Goal: Task Accomplishment & Management: Manage account settings

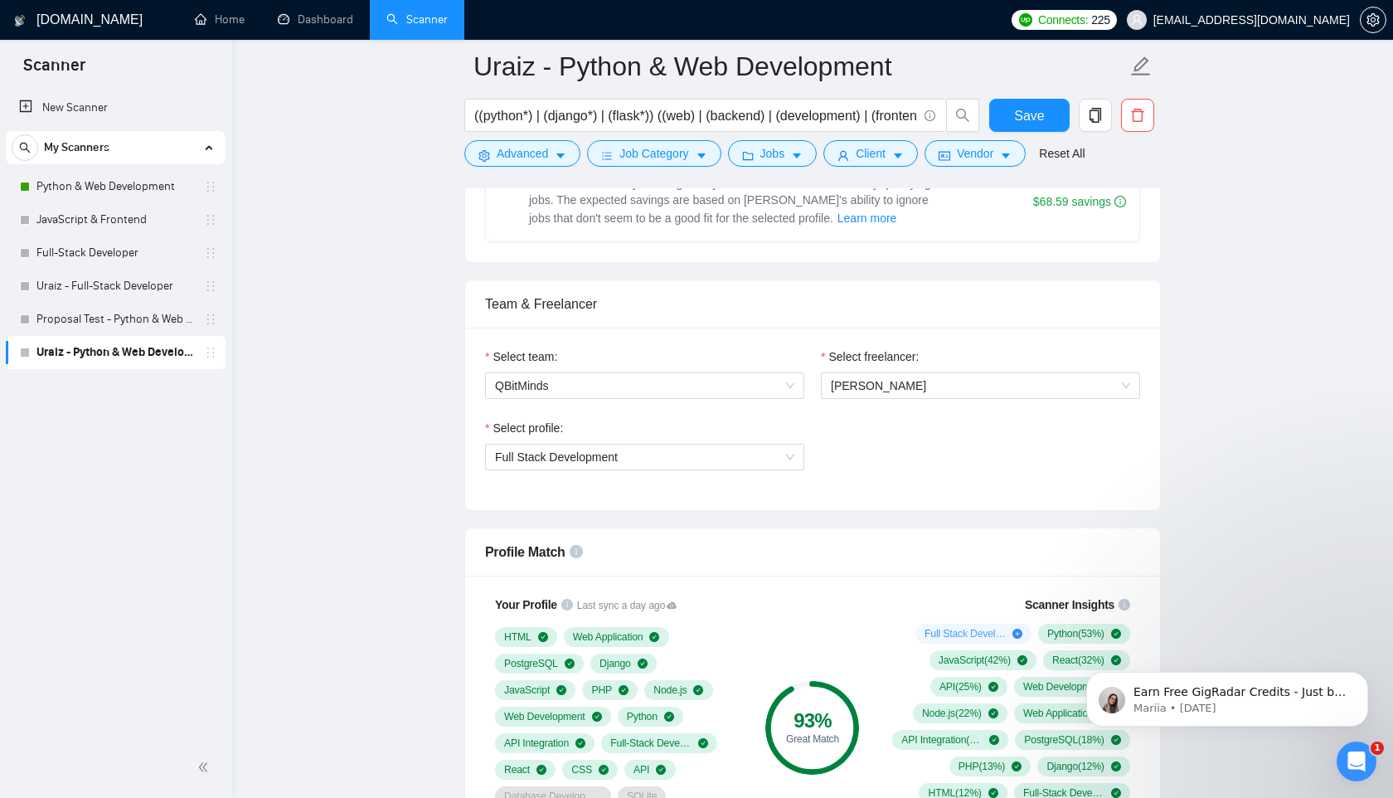
scroll to position [1154, 0]
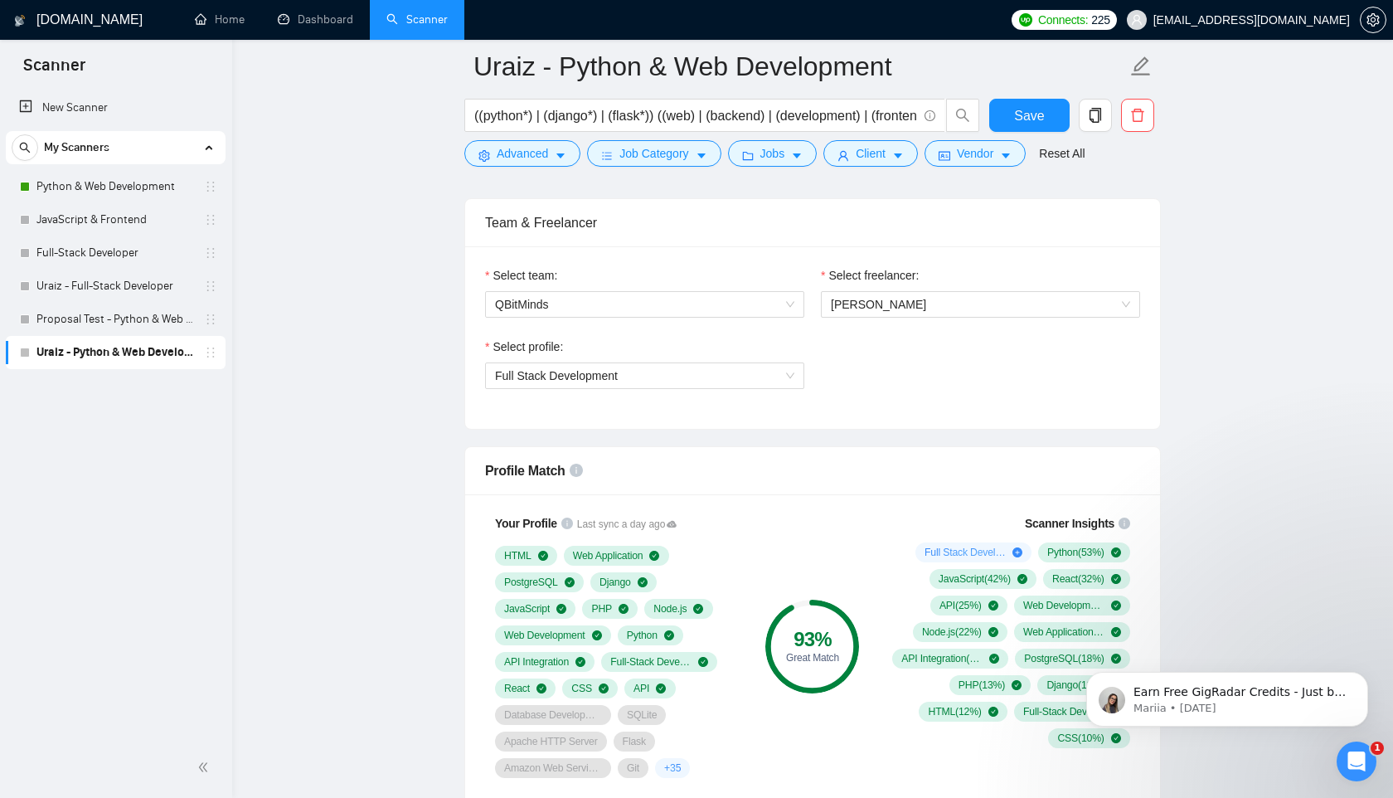
scroll to position [1703, 0]
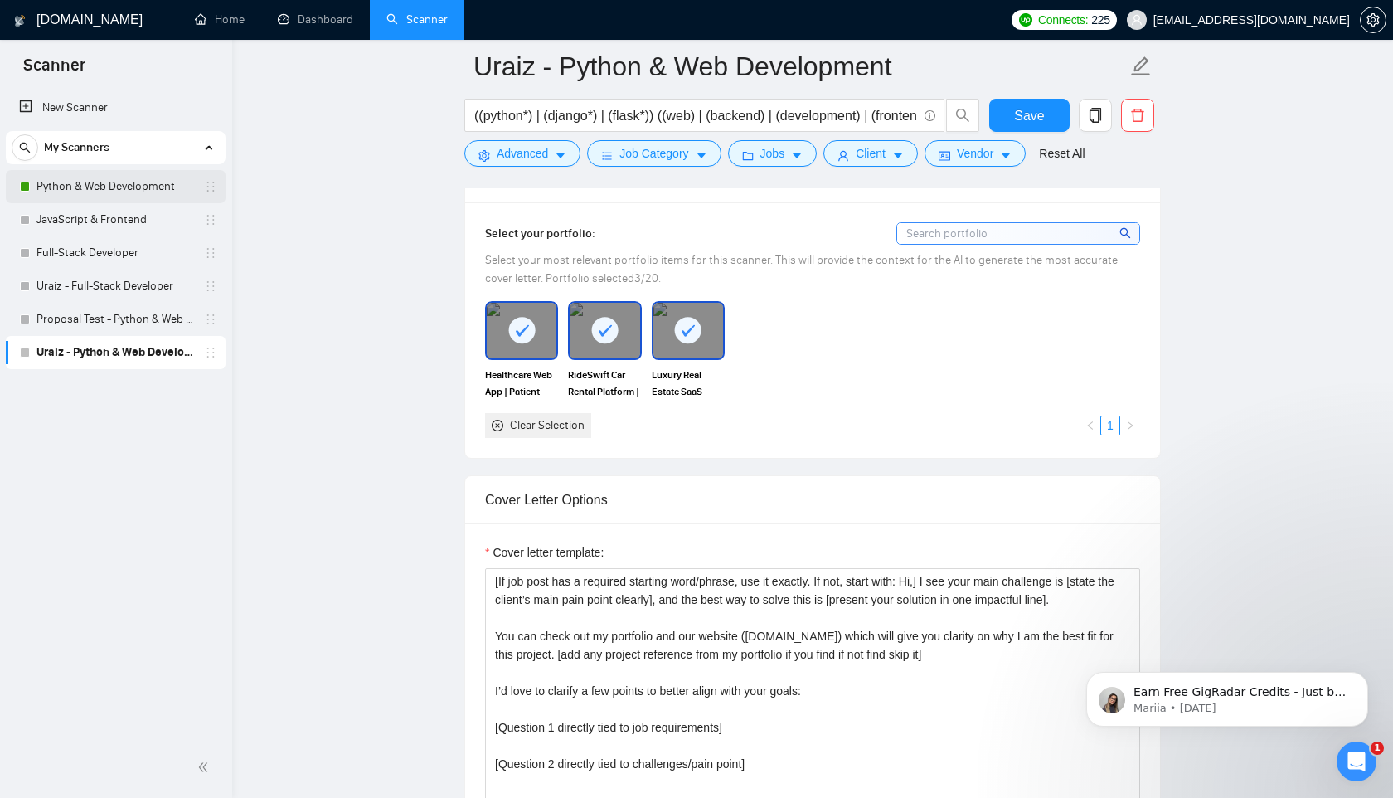
click at [136, 194] on link "Python & Web Development" at bounding box center [115, 186] width 158 height 33
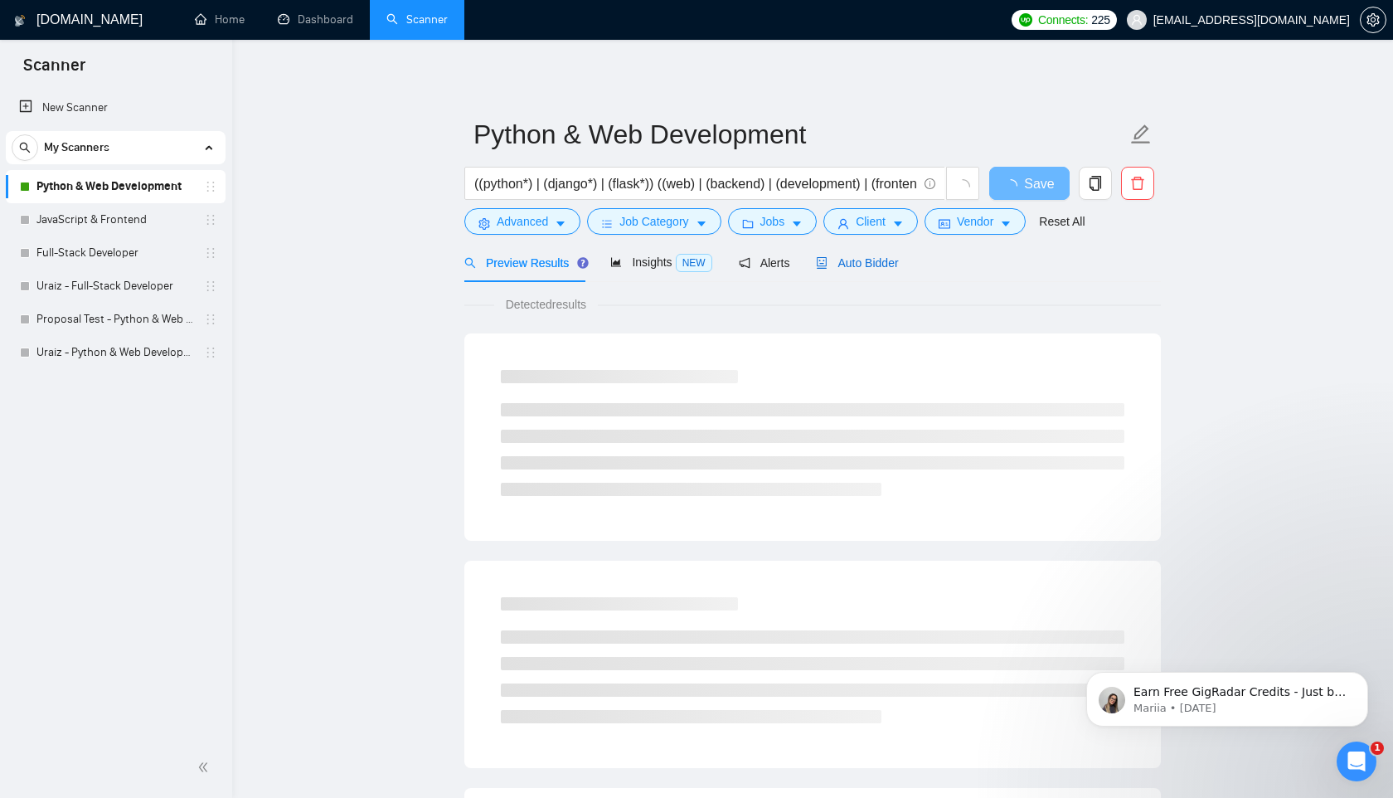
click at [868, 259] on span "Auto Bidder" at bounding box center [857, 262] width 82 height 13
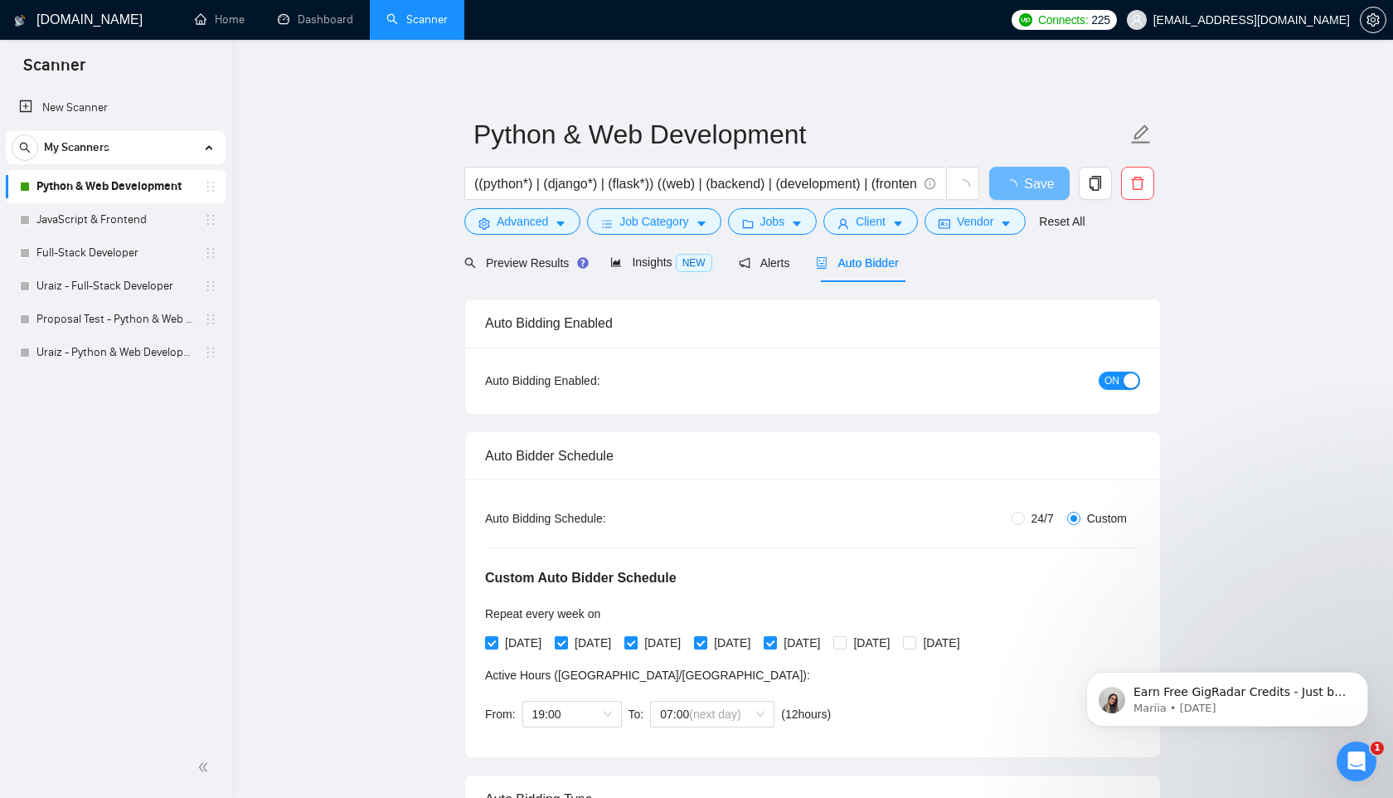
radio input "false"
radio input "true"
checkbox input "true"
click at [140, 348] on link "Uraiz - Python & Web Development" at bounding box center [115, 352] width 158 height 33
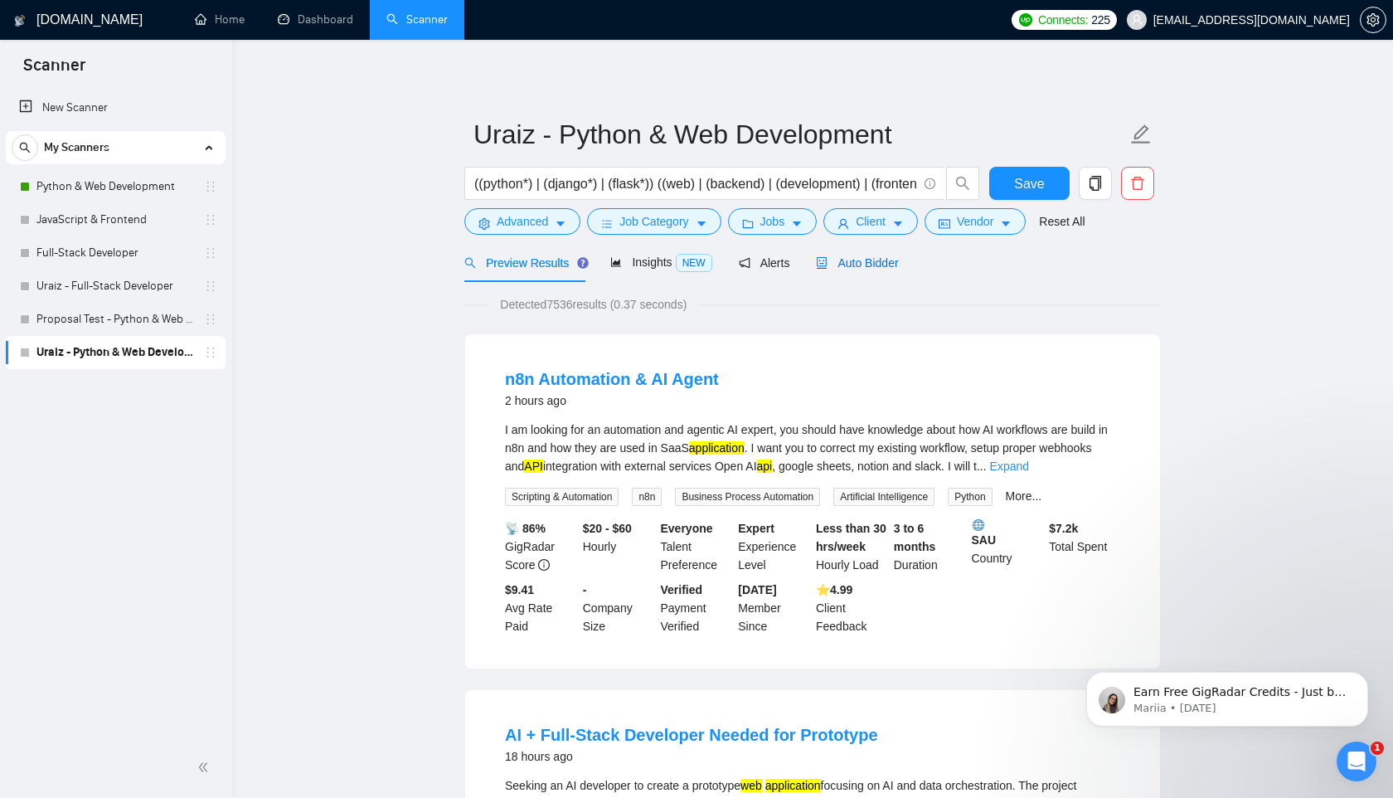
click at [863, 268] on span "Auto Bidder" at bounding box center [857, 262] width 82 height 13
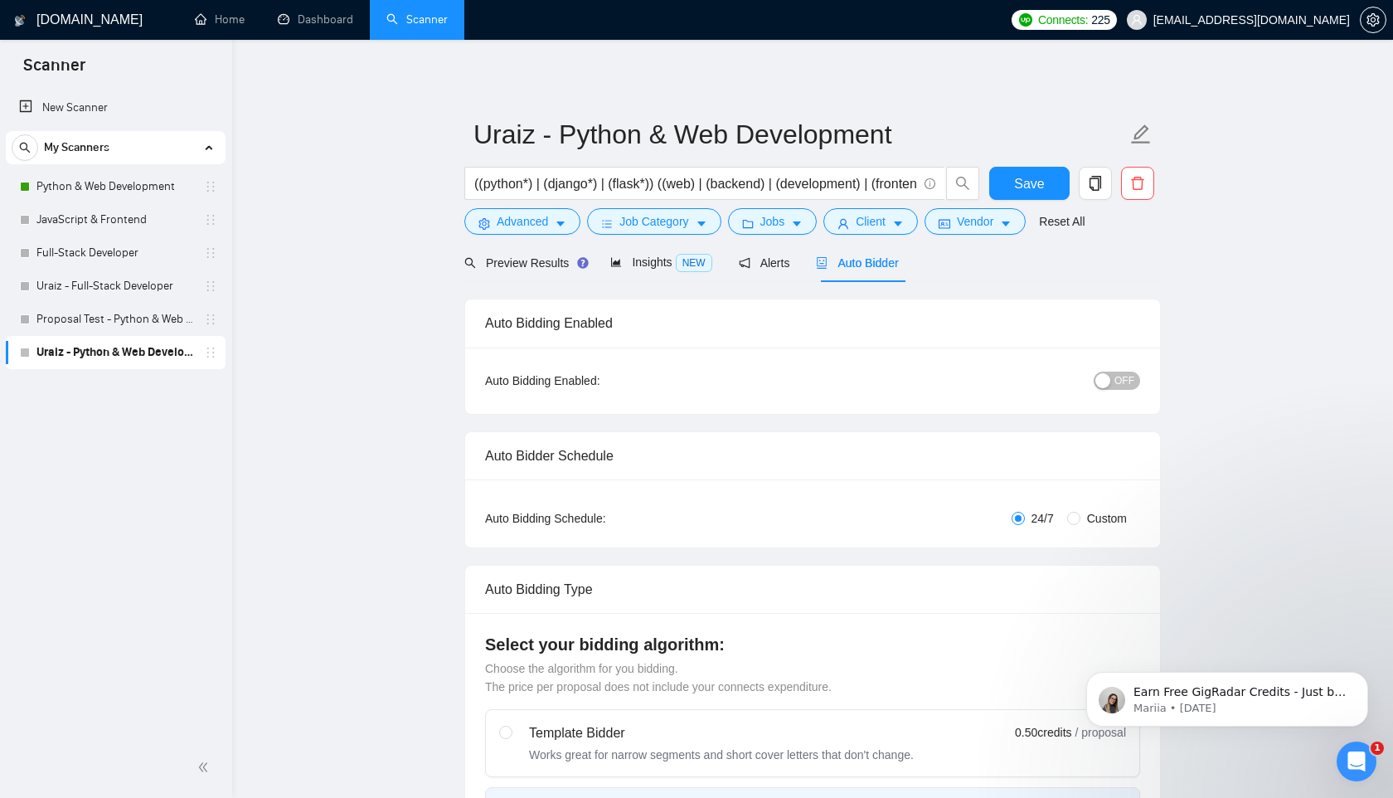
radio input "false"
radio input "true"
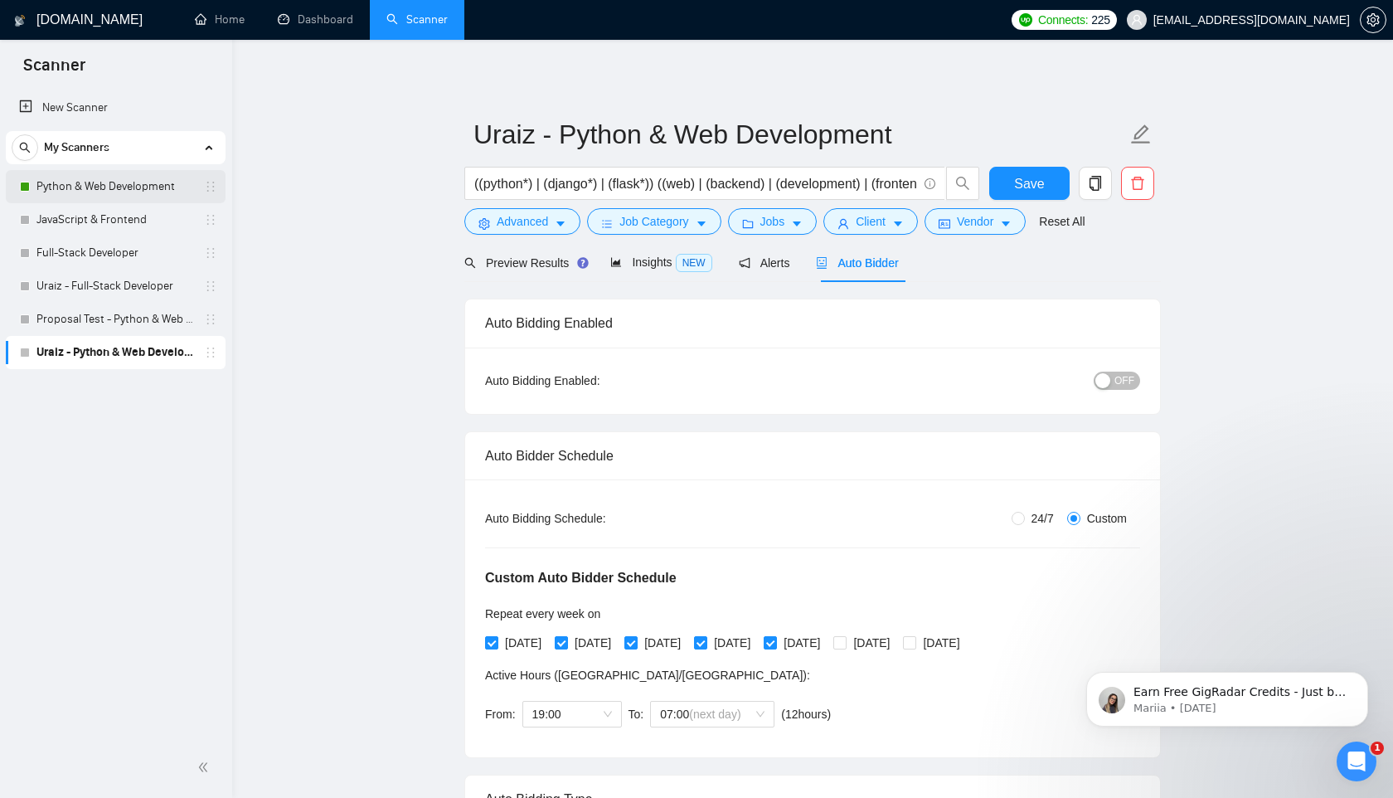
click at [123, 187] on link "Python & Web Development" at bounding box center [115, 186] width 158 height 33
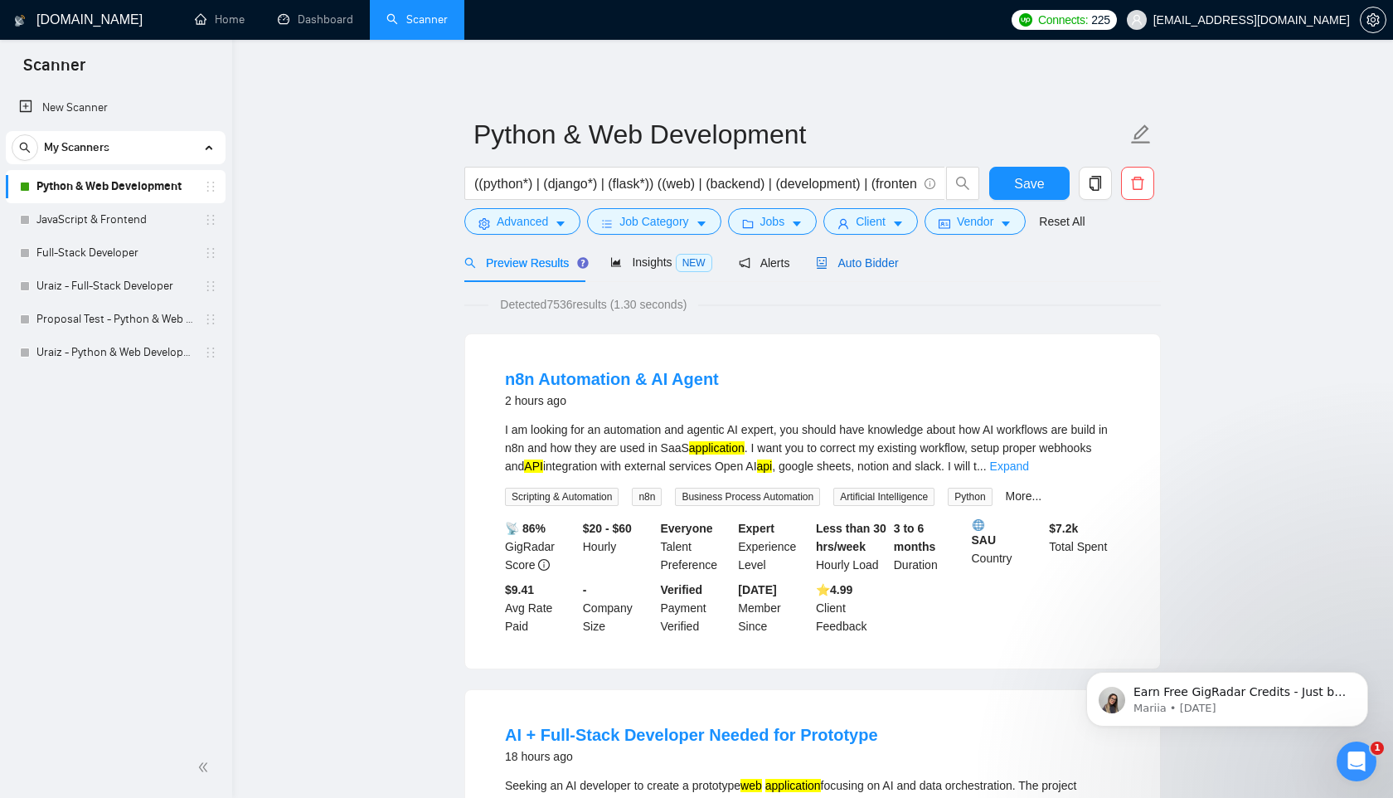
click at [849, 262] on span "Auto Bidder" at bounding box center [857, 262] width 82 height 13
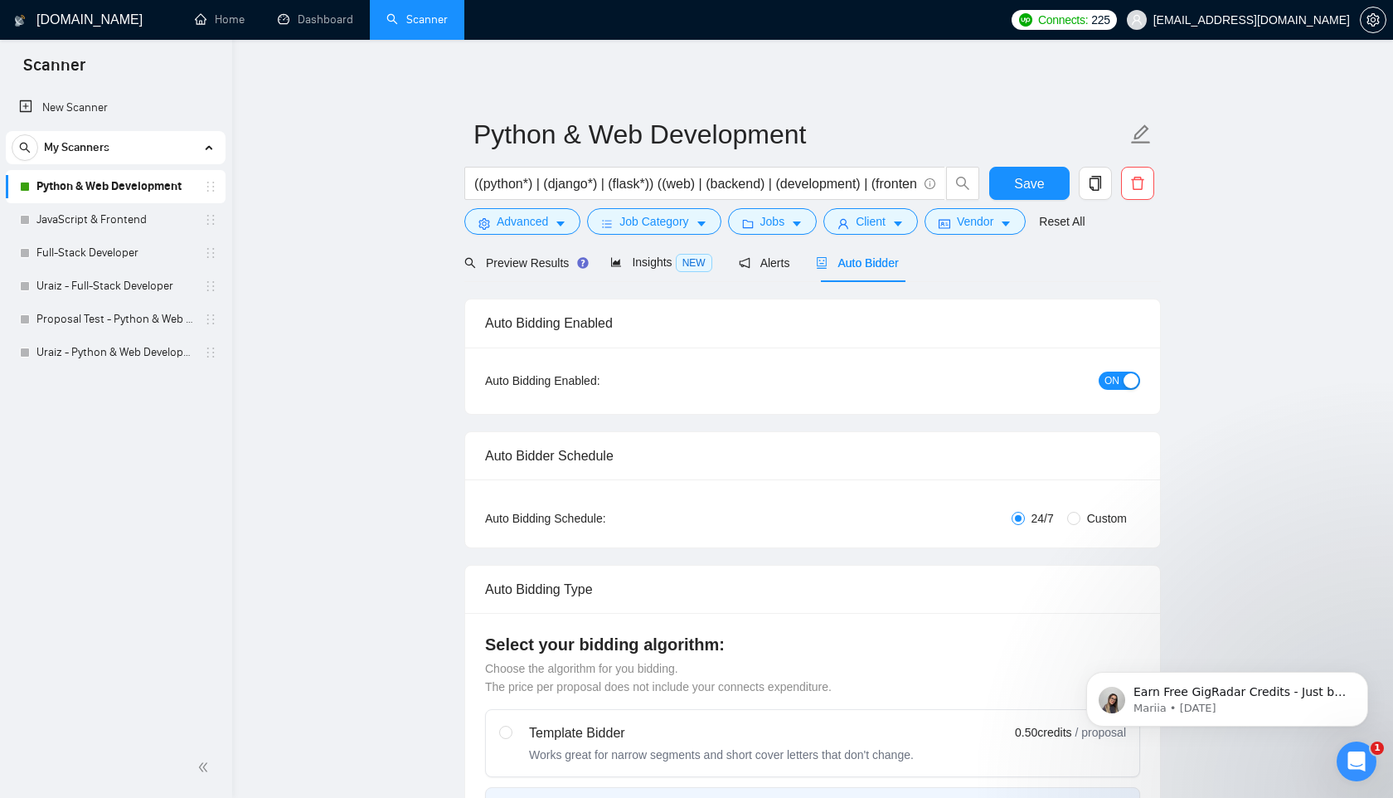
radio input "false"
radio input "true"
checkbox input "true"
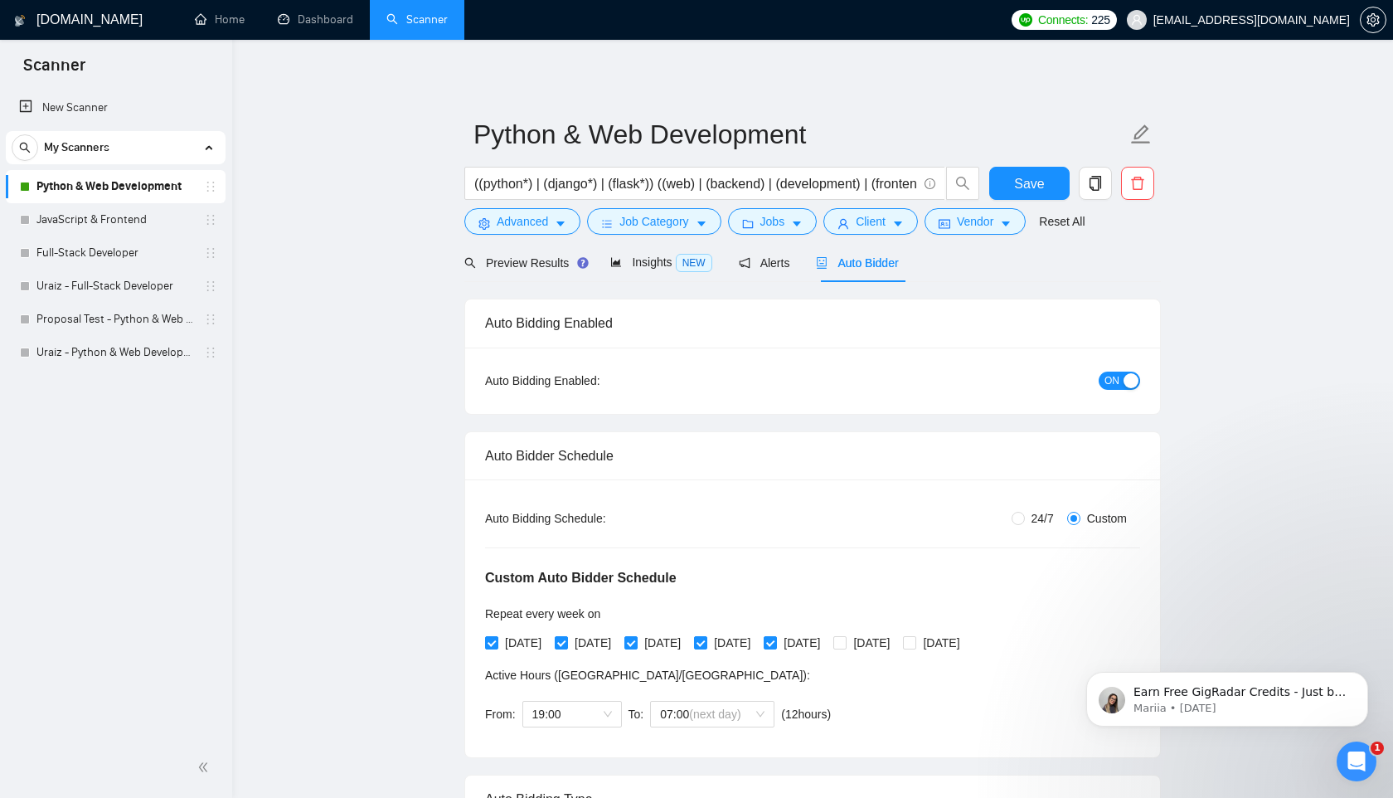
click at [1108, 380] on span "ON" at bounding box center [1112, 381] width 15 height 18
click at [1028, 192] on div "Reset all filters" at bounding box center [1070, 190] width 90 height 28
click at [999, 182] on button "Save" at bounding box center [1029, 183] width 80 height 33
checkbox input "true"
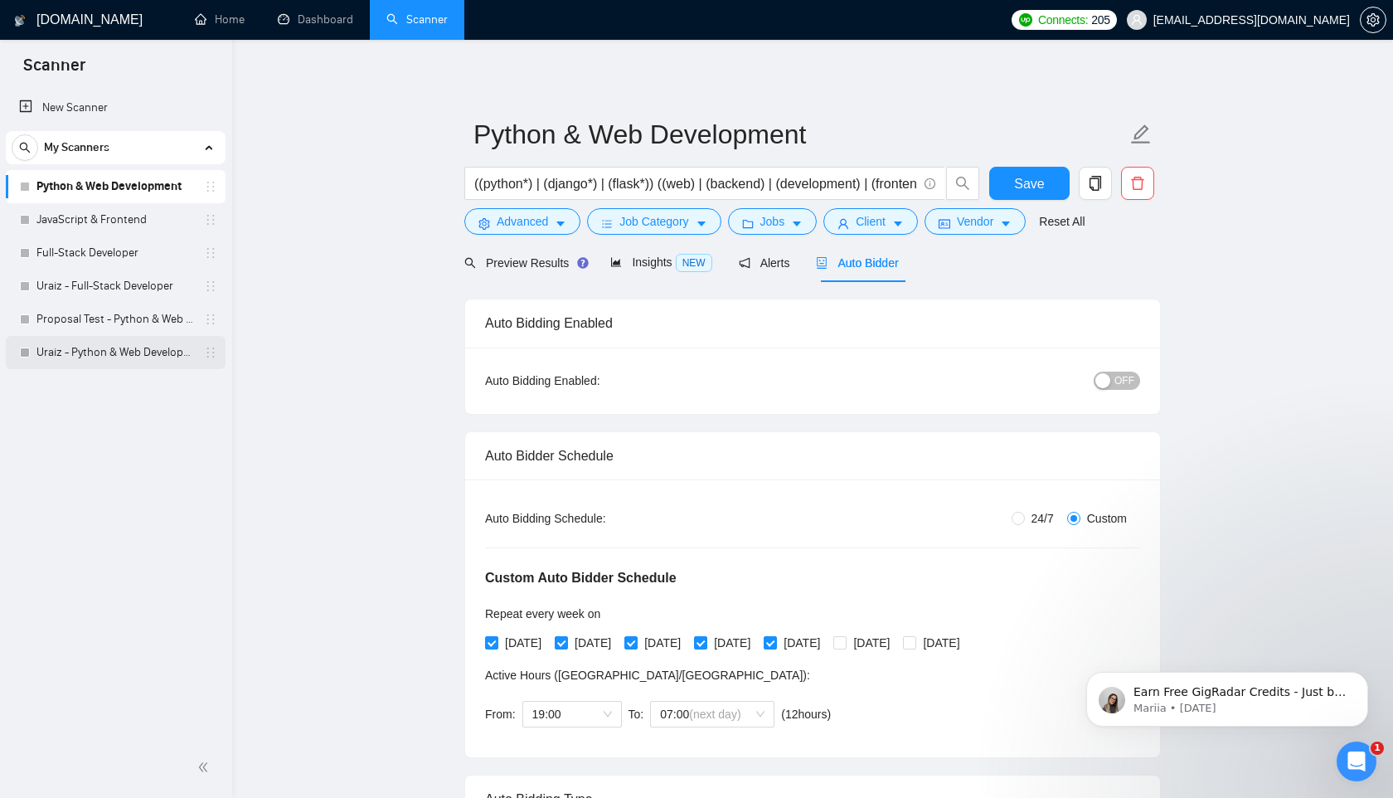
click at [117, 348] on link "Uraiz - Python & Web Development" at bounding box center [115, 352] width 158 height 33
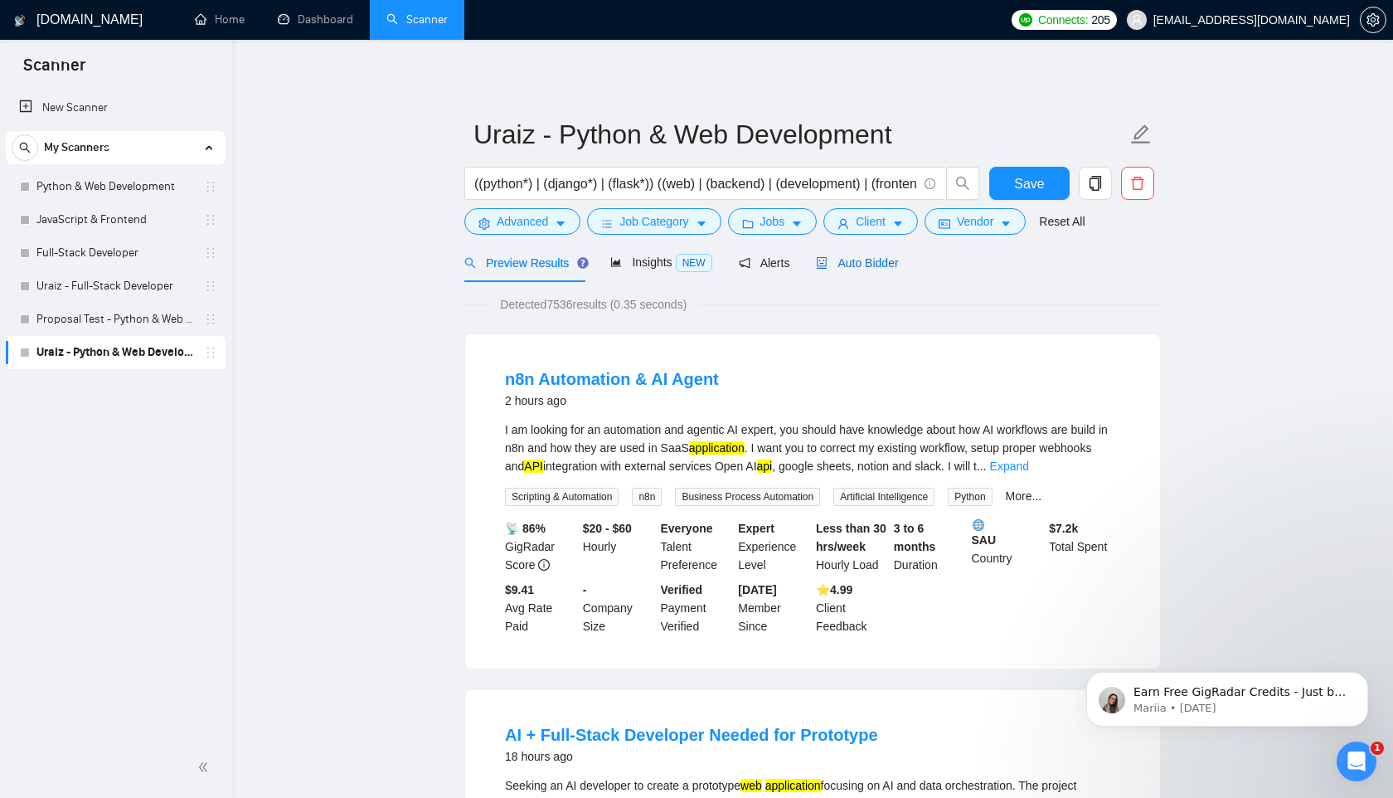
click at [874, 265] on span "Auto Bidder" at bounding box center [857, 262] width 82 height 13
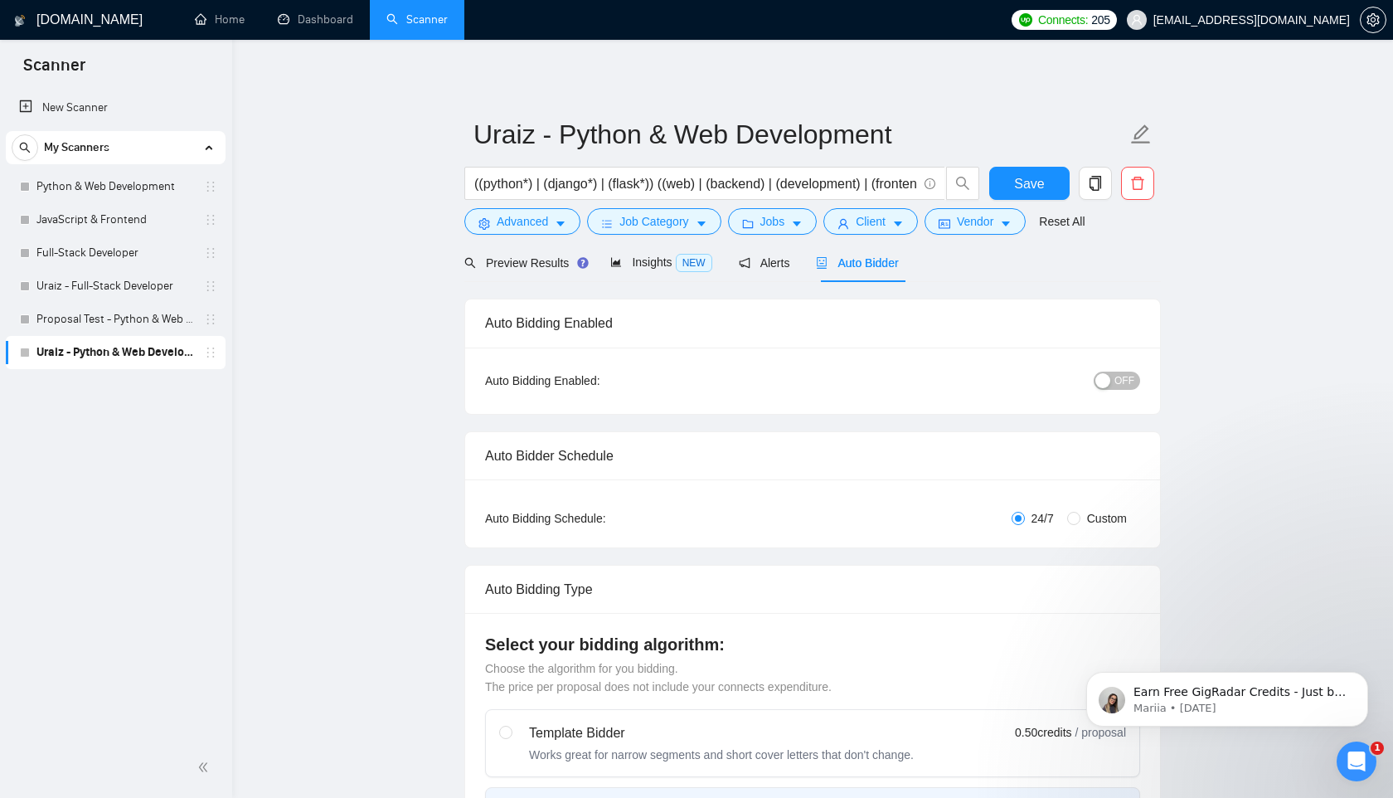
radio input "false"
radio input "true"
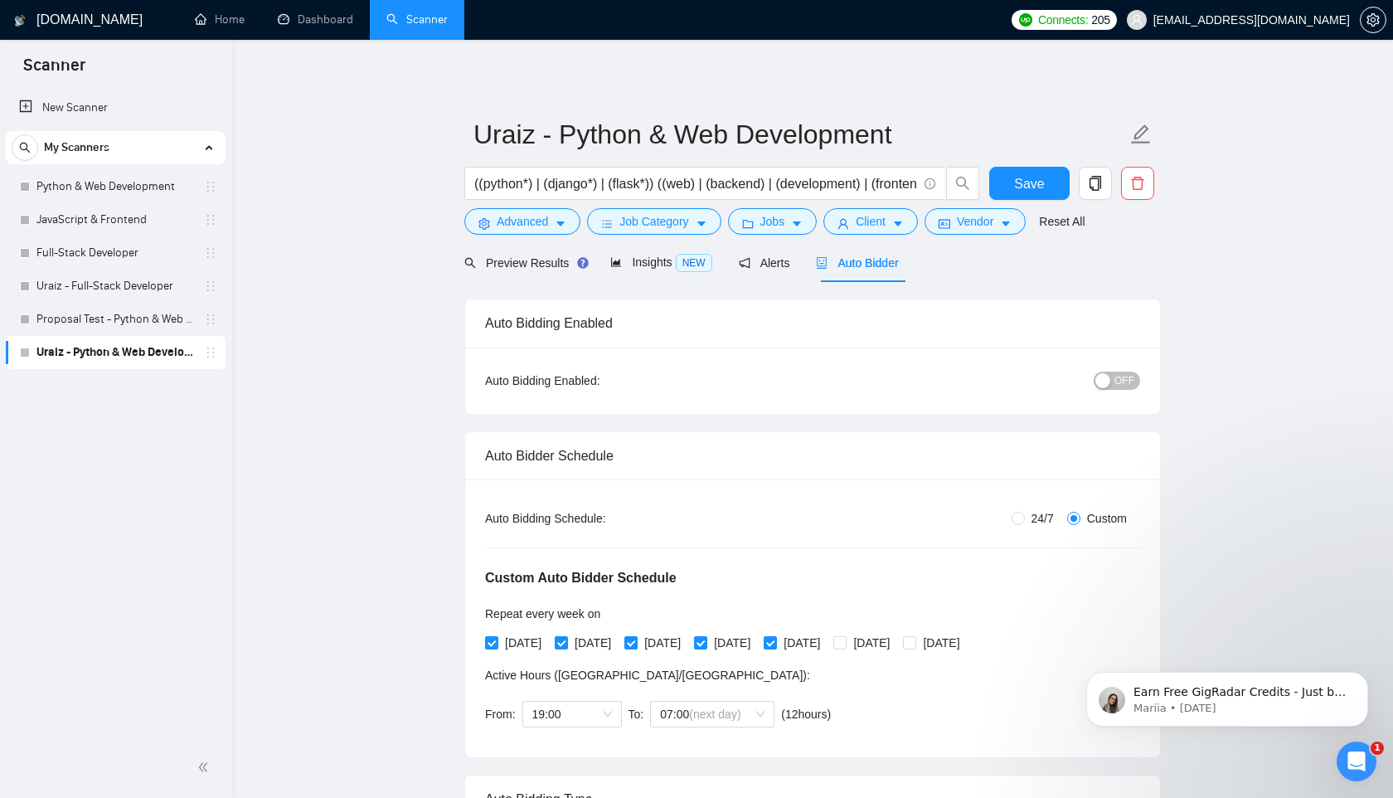
click at [1133, 382] on span "OFF" at bounding box center [1125, 381] width 20 height 18
click at [1018, 188] on span "Save" at bounding box center [1029, 183] width 30 height 21
click at [210, 25] on link "Home" at bounding box center [220, 19] width 50 height 14
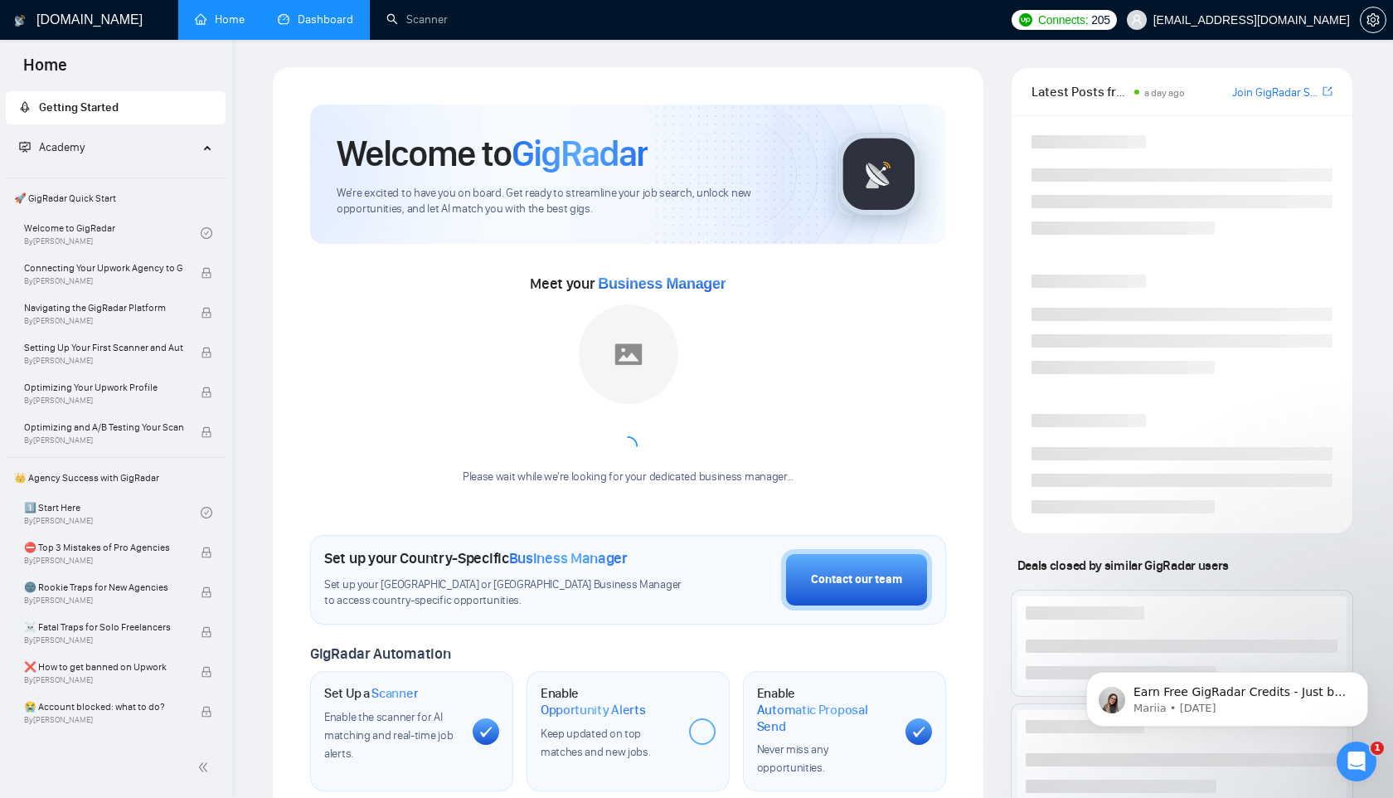
click at [296, 18] on link "Dashboard" at bounding box center [315, 19] width 75 height 14
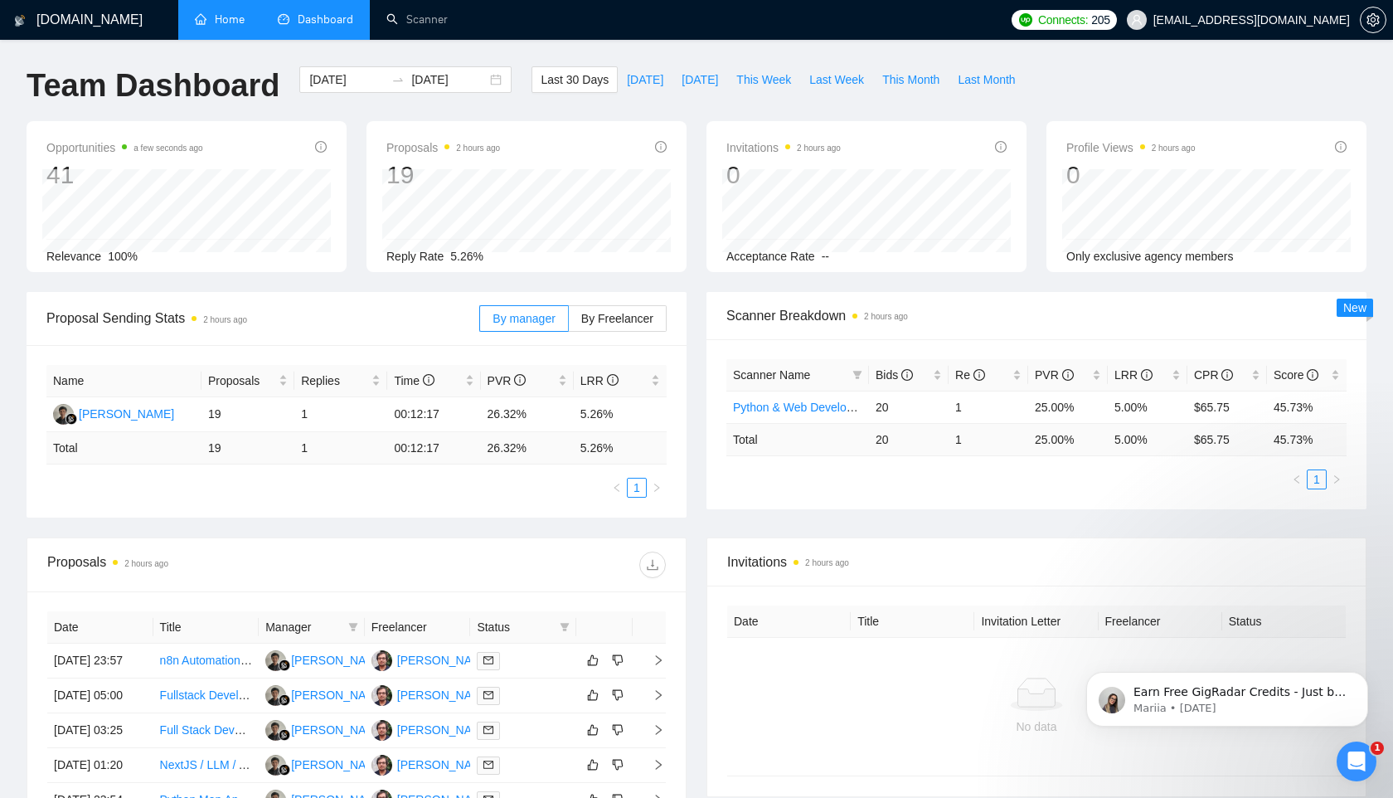
click at [218, 23] on link "Home" at bounding box center [220, 19] width 50 height 14
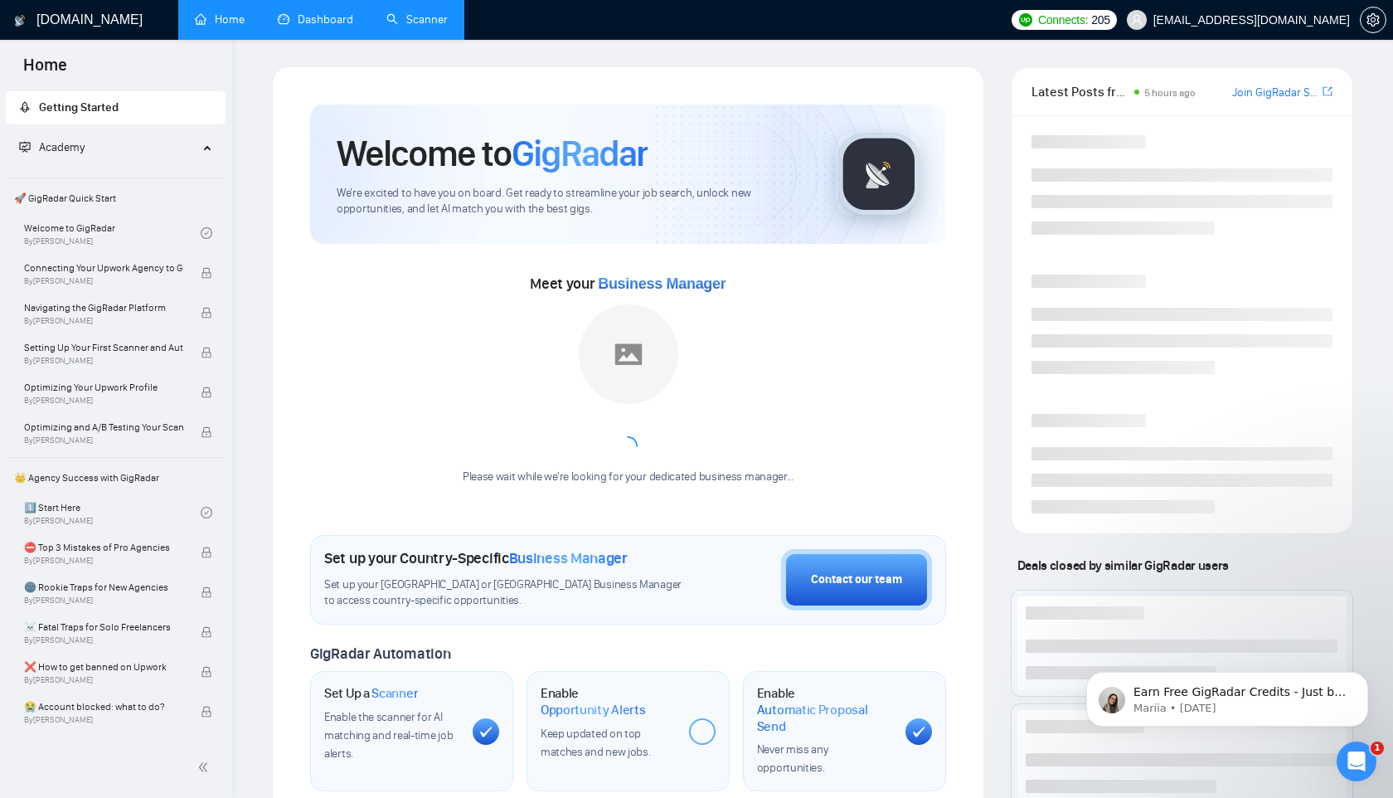
click at [397, 12] on link "Scanner" at bounding box center [416, 19] width 61 height 14
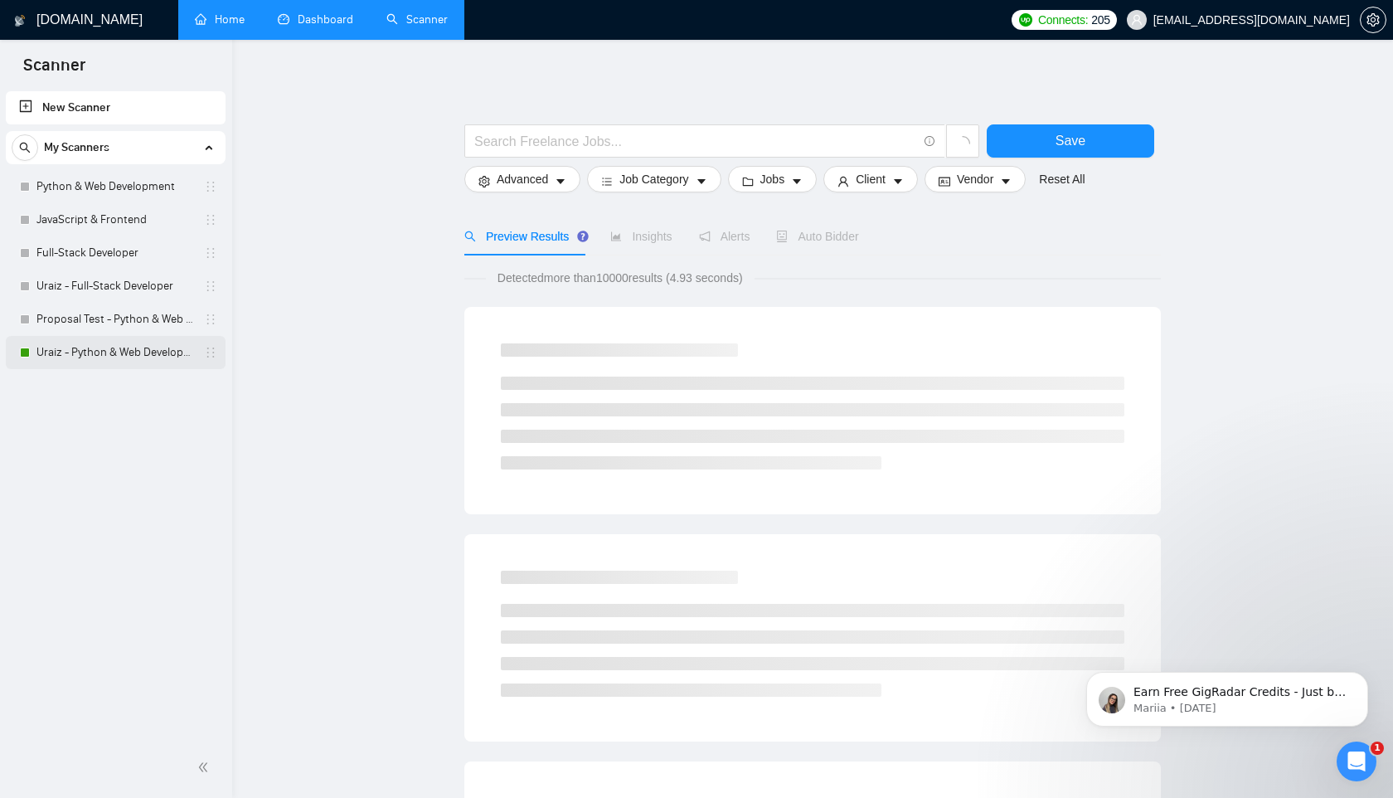
click at [135, 350] on link "Uraiz - Python & Web Development" at bounding box center [115, 352] width 158 height 33
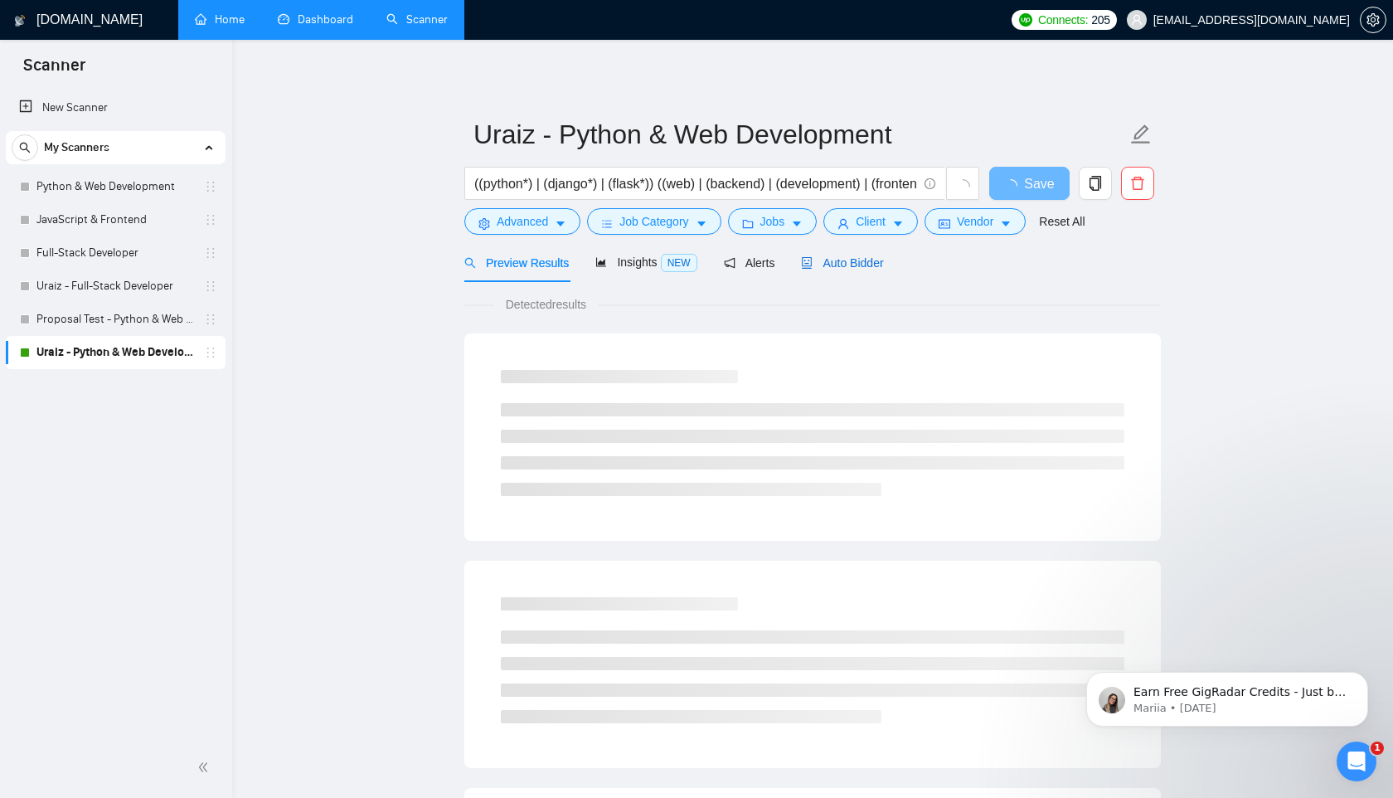
click at [819, 259] on span "Auto Bidder" at bounding box center [842, 262] width 82 height 13
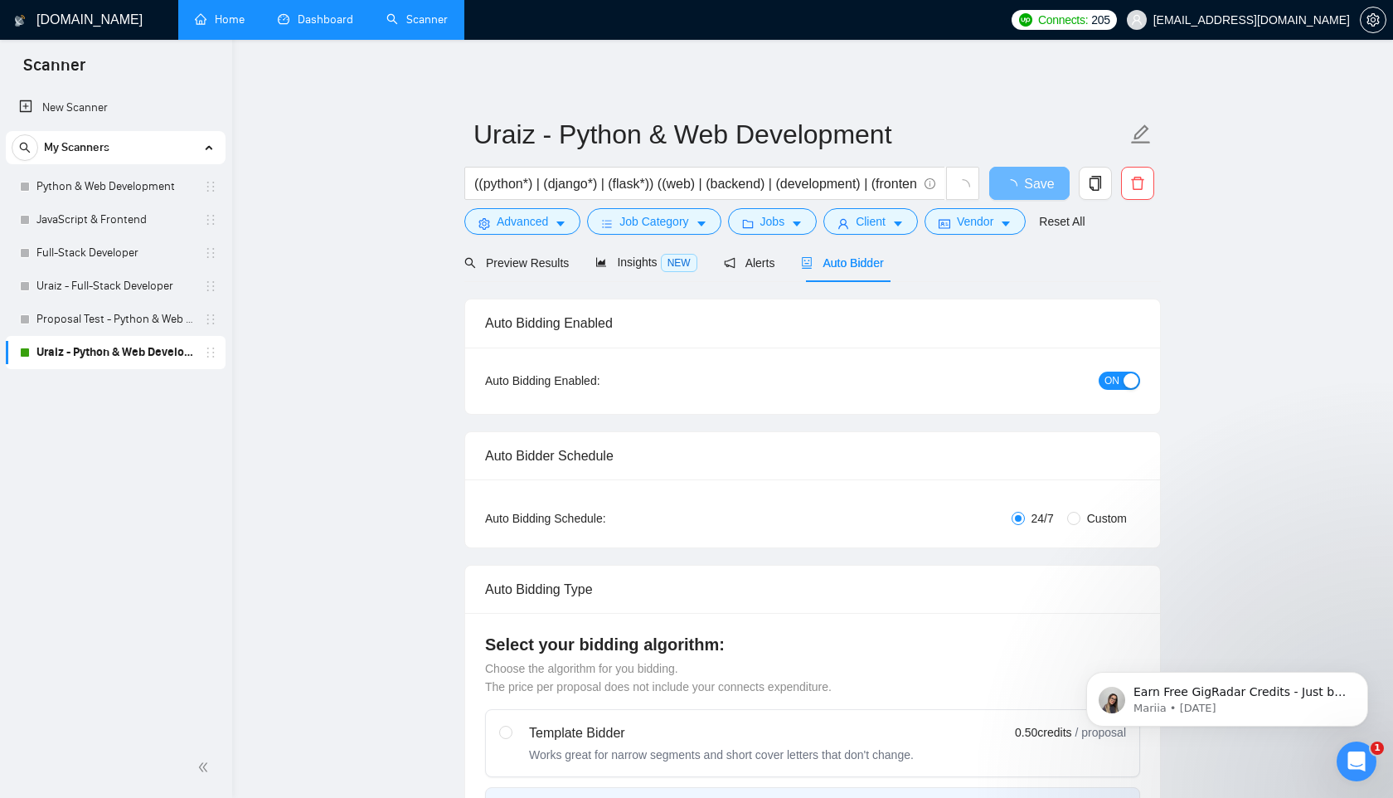
radio input "false"
radio input "true"
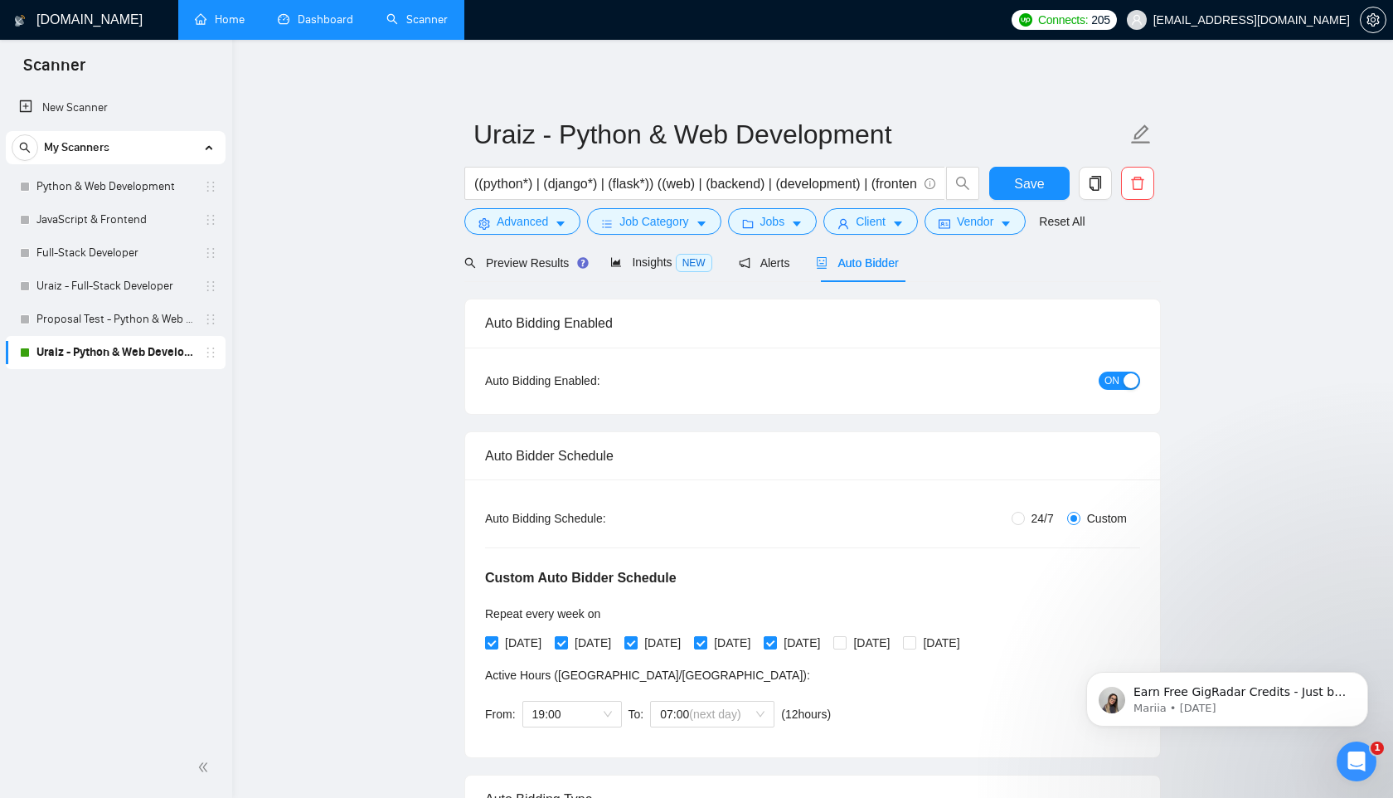
click at [311, 27] on link "Dashboard" at bounding box center [315, 19] width 75 height 14
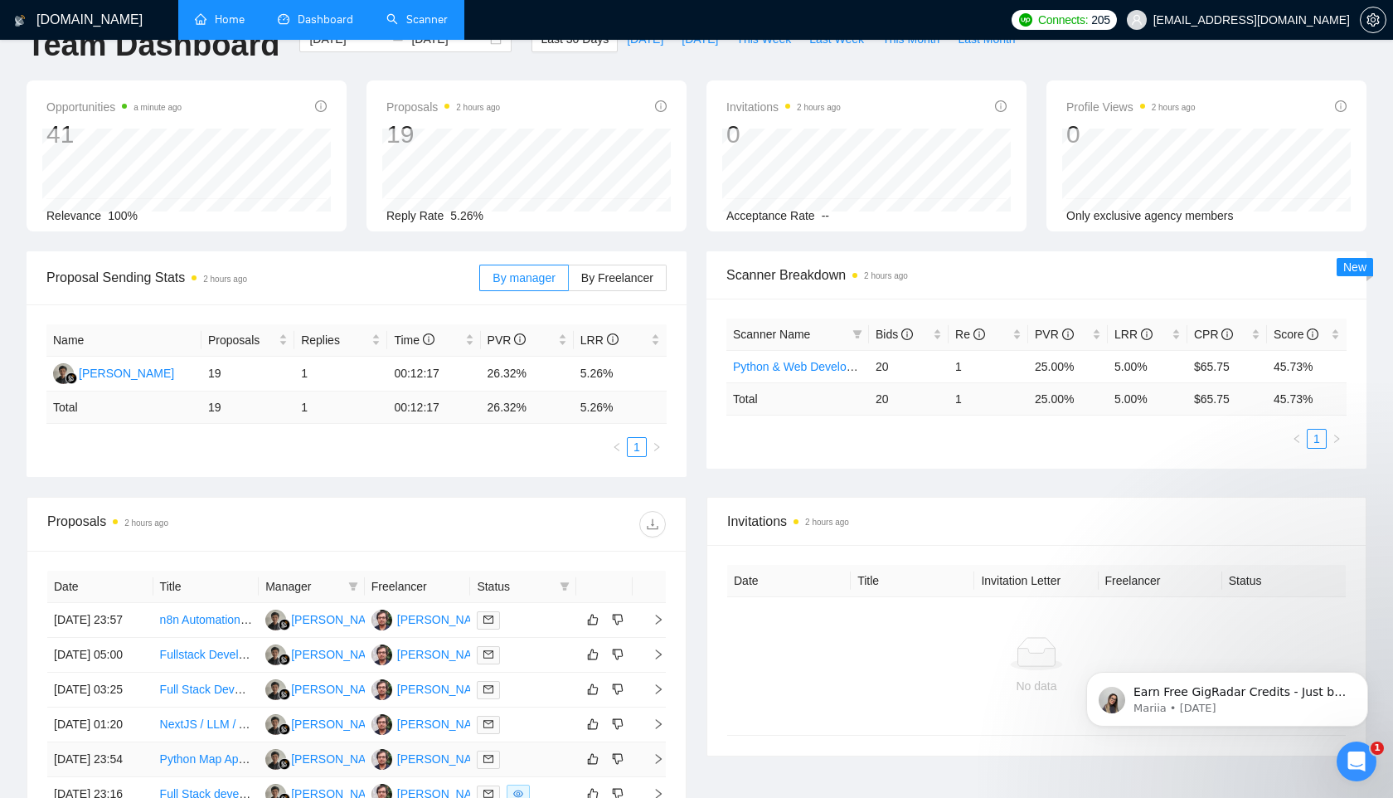
scroll to position [333, 0]
